Goal: Task Accomplishment & Management: Use online tool/utility

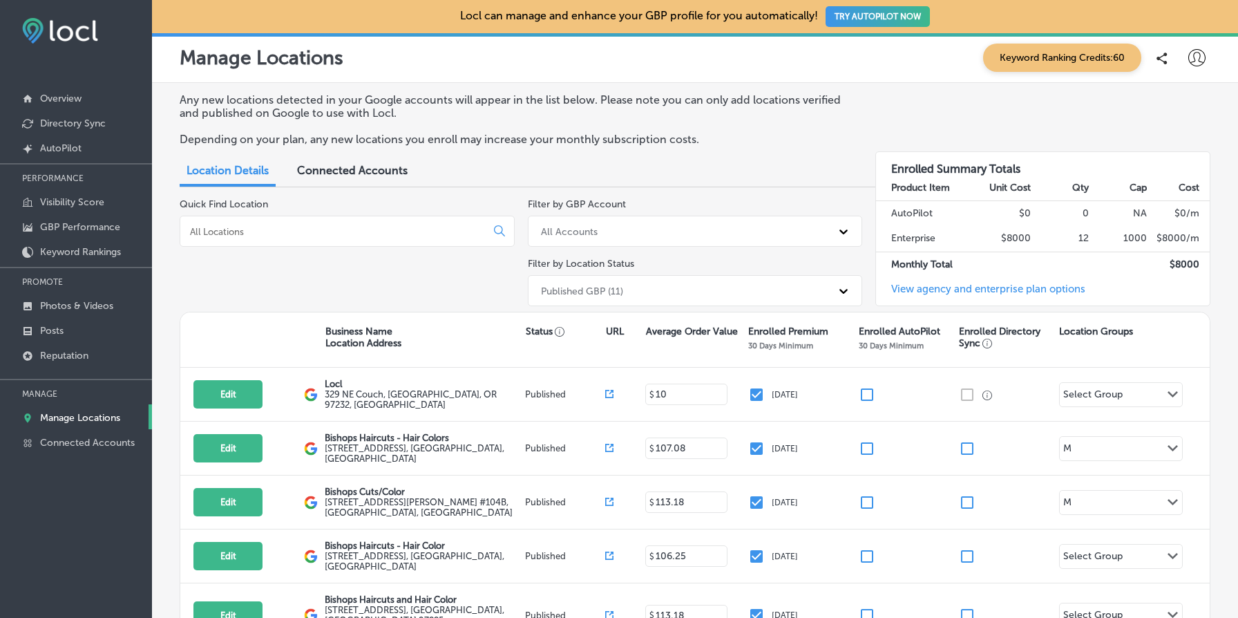
click at [377, 164] on span "Connected Accounts" at bounding box center [352, 170] width 111 height 13
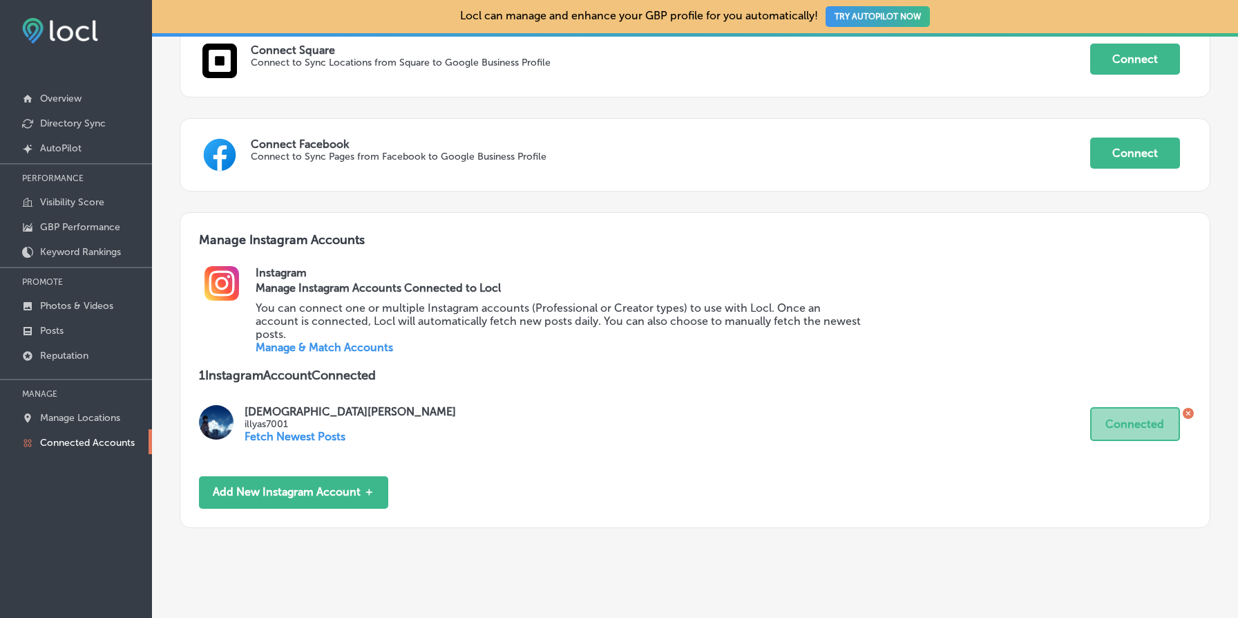
scroll to position [611, 0]
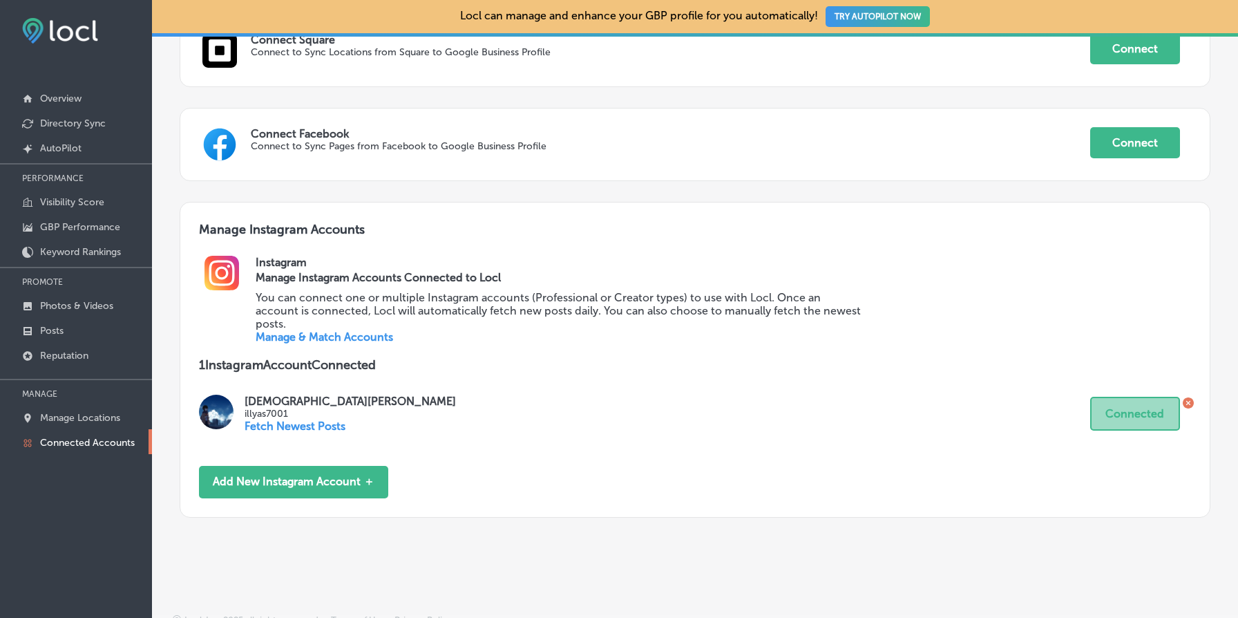
click at [369, 330] on link "Manage & Match Accounts" at bounding box center [325, 336] width 138 height 13
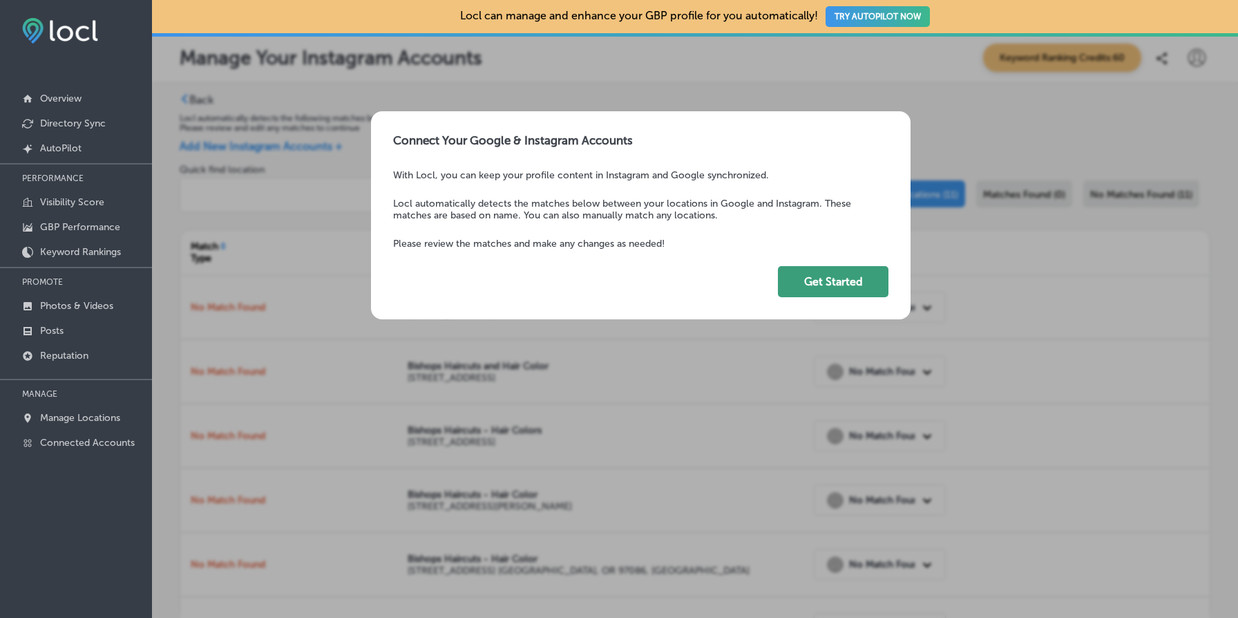
click at [835, 271] on button "Get Started" at bounding box center [833, 281] width 111 height 31
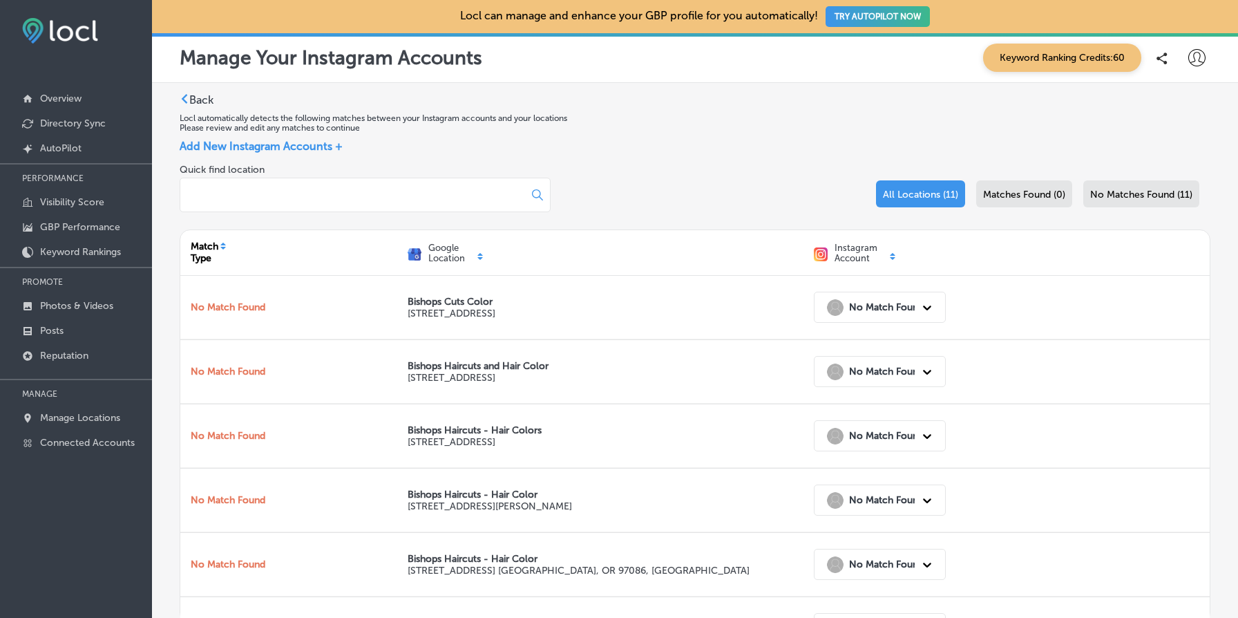
click at [647, 190] on div "Quick find location All Locations (11) Matches Found (0) No Matches Found (11)" at bounding box center [695, 197] width 1031 height 66
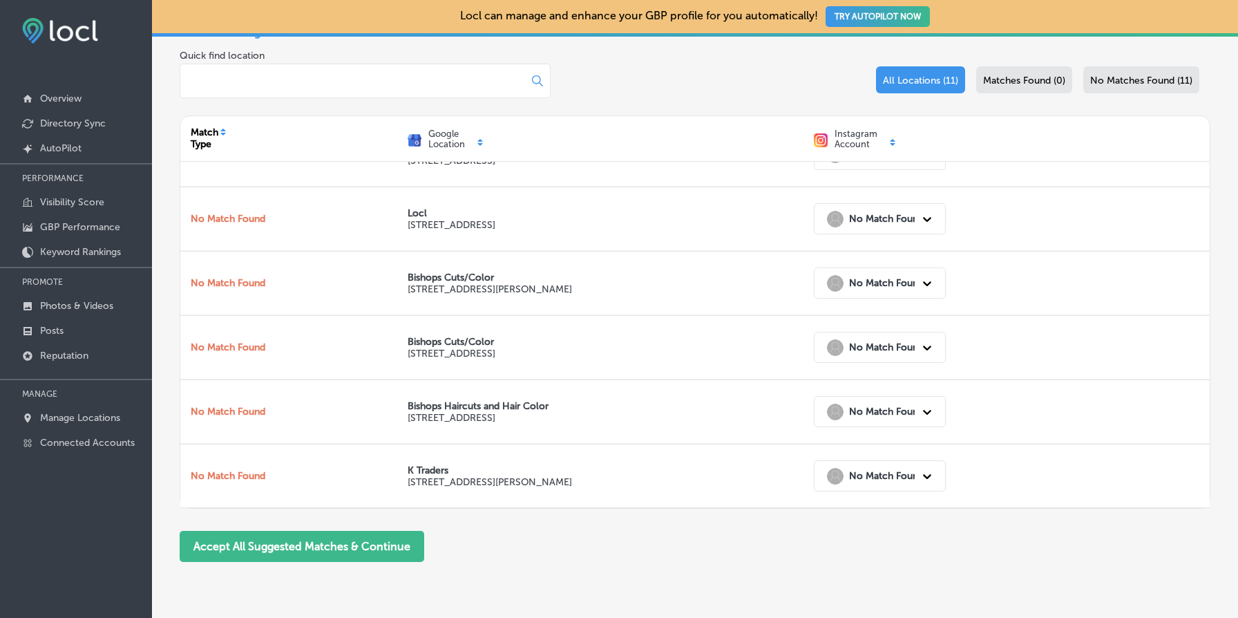
scroll to position [164, 0]
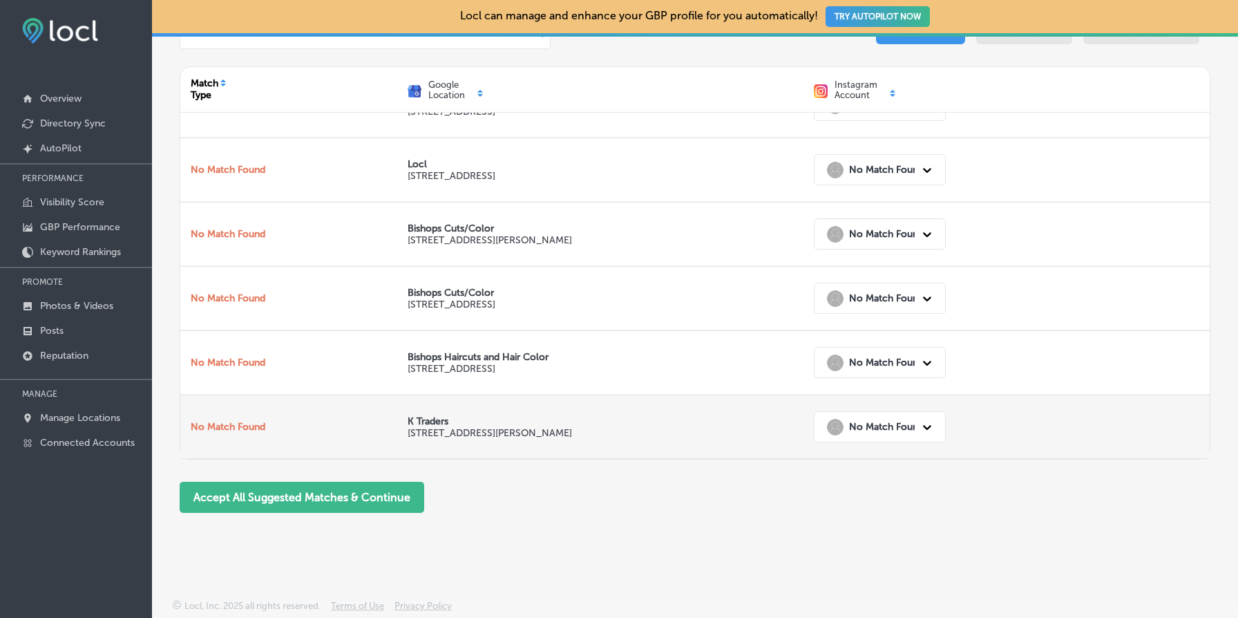
click at [917, 432] on div at bounding box center [927, 427] width 25 height 25
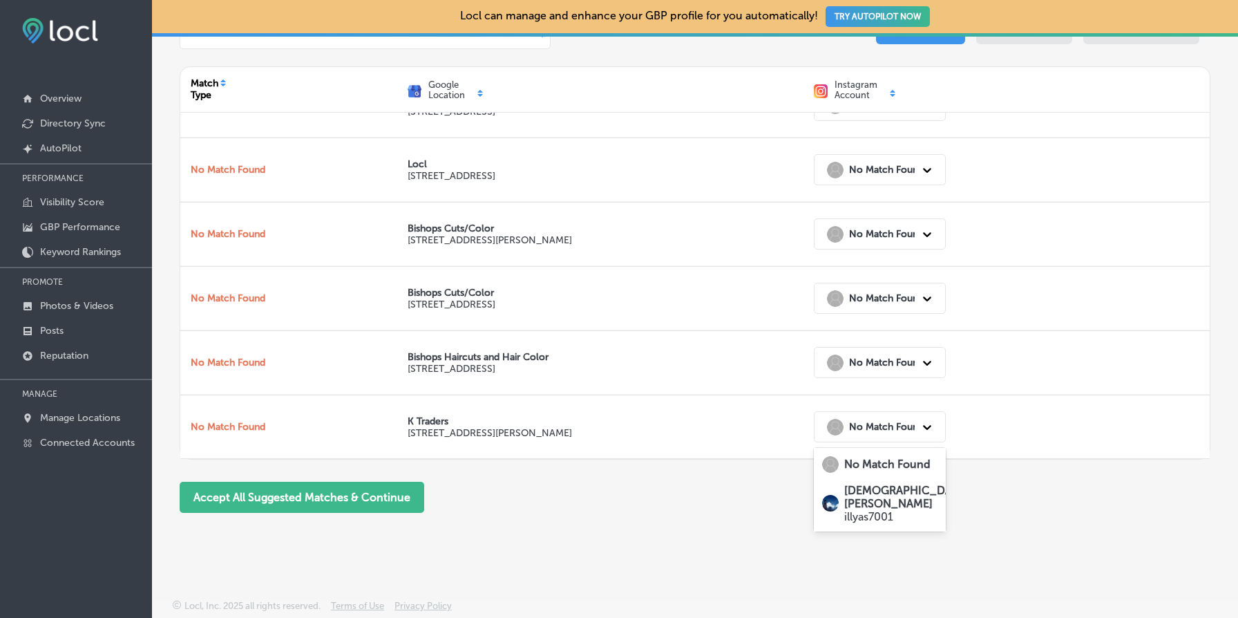
click at [757, 503] on div "Quick find location All Locations (11) Matches Found (0) No Matches Found (11) …" at bounding box center [695, 257] width 1031 height 512
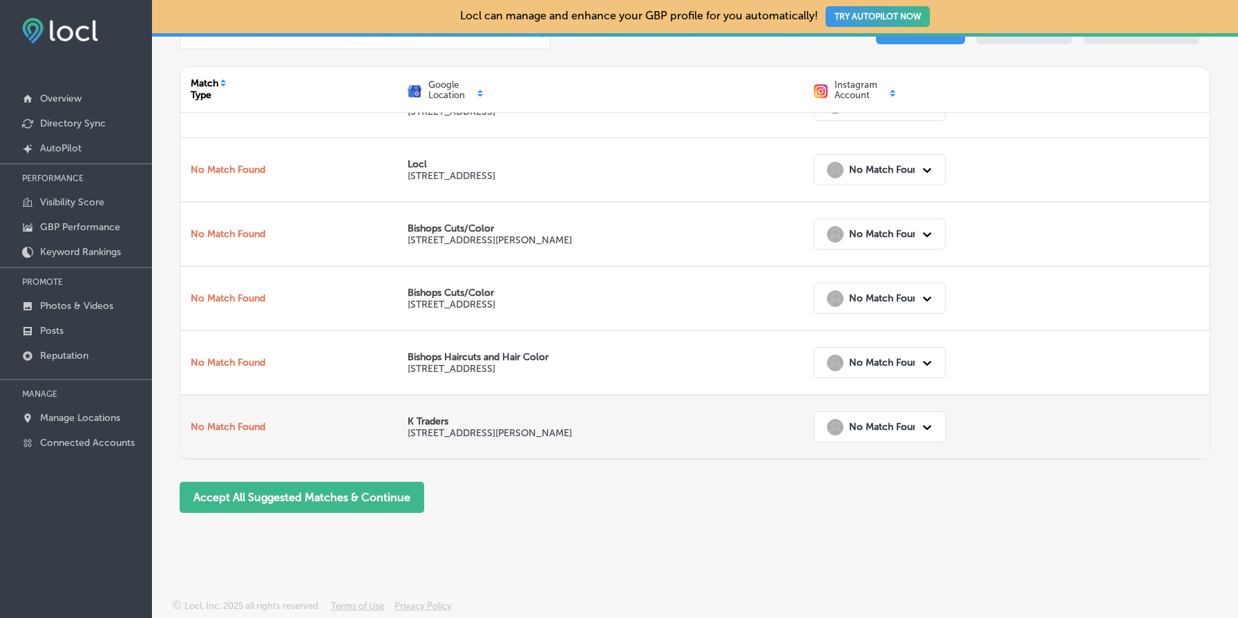
click at [907, 426] on strong "No Match Found" at bounding box center [886, 427] width 75 height 12
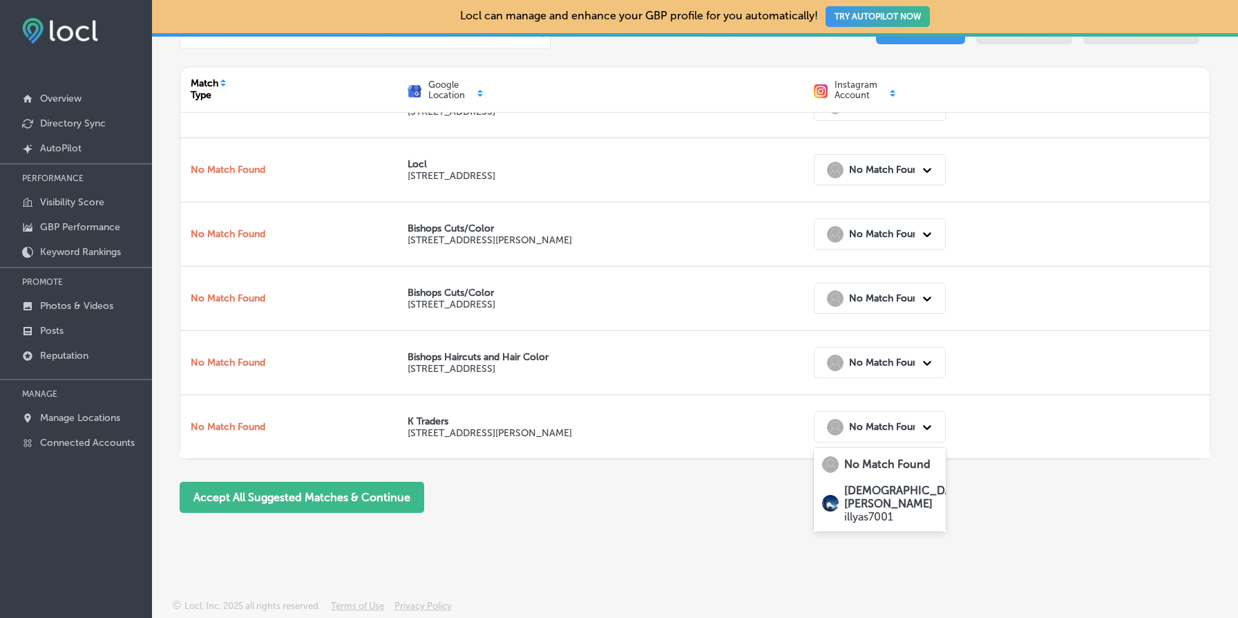
click at [697, 521] on div "Back Locl automatically detects the following matches between your Instagram ac…" at bounding box center [695, 227] width 1031 height 594
